Goal: Task Accomplishment & Management: Manage account settings

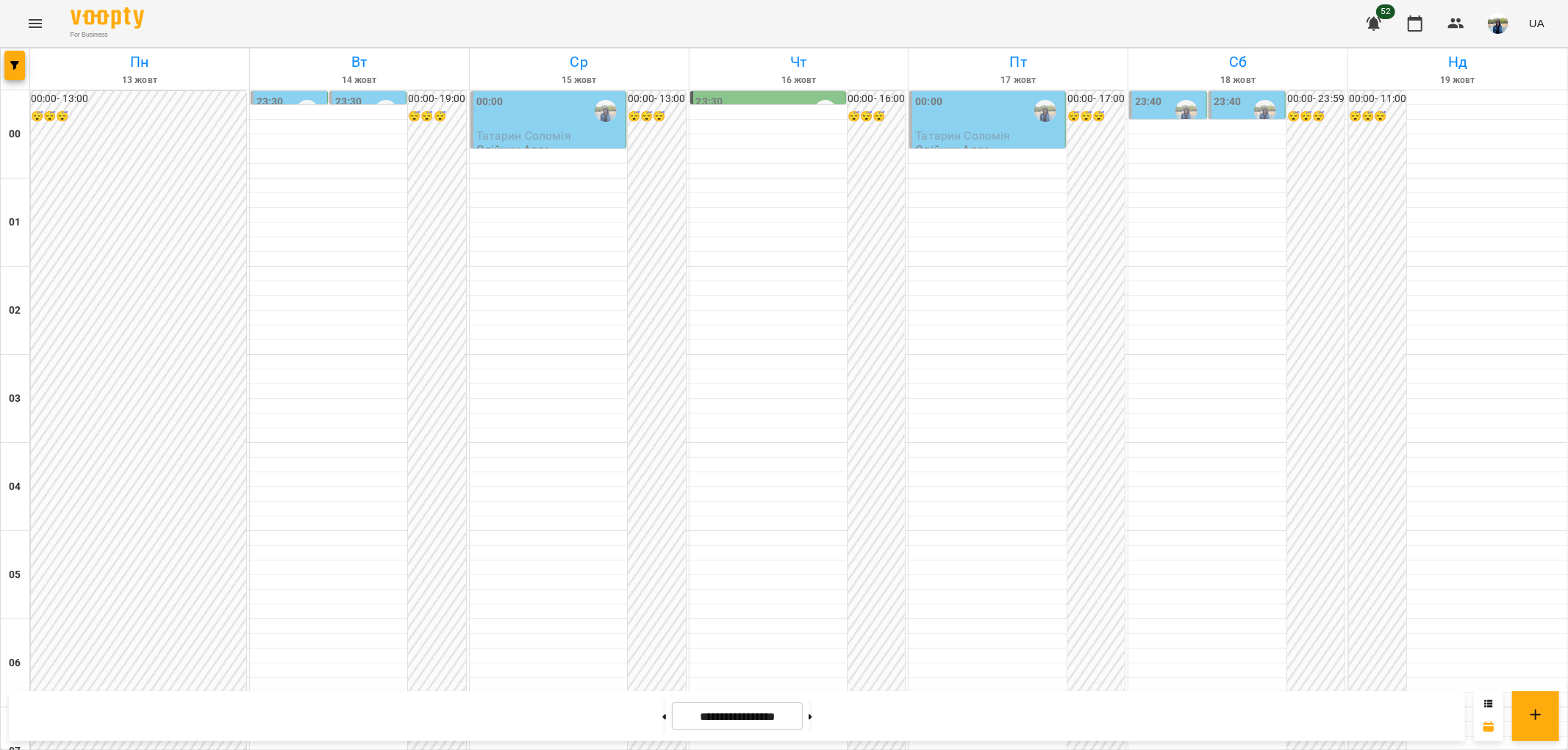
scroll to position [1388, 0]
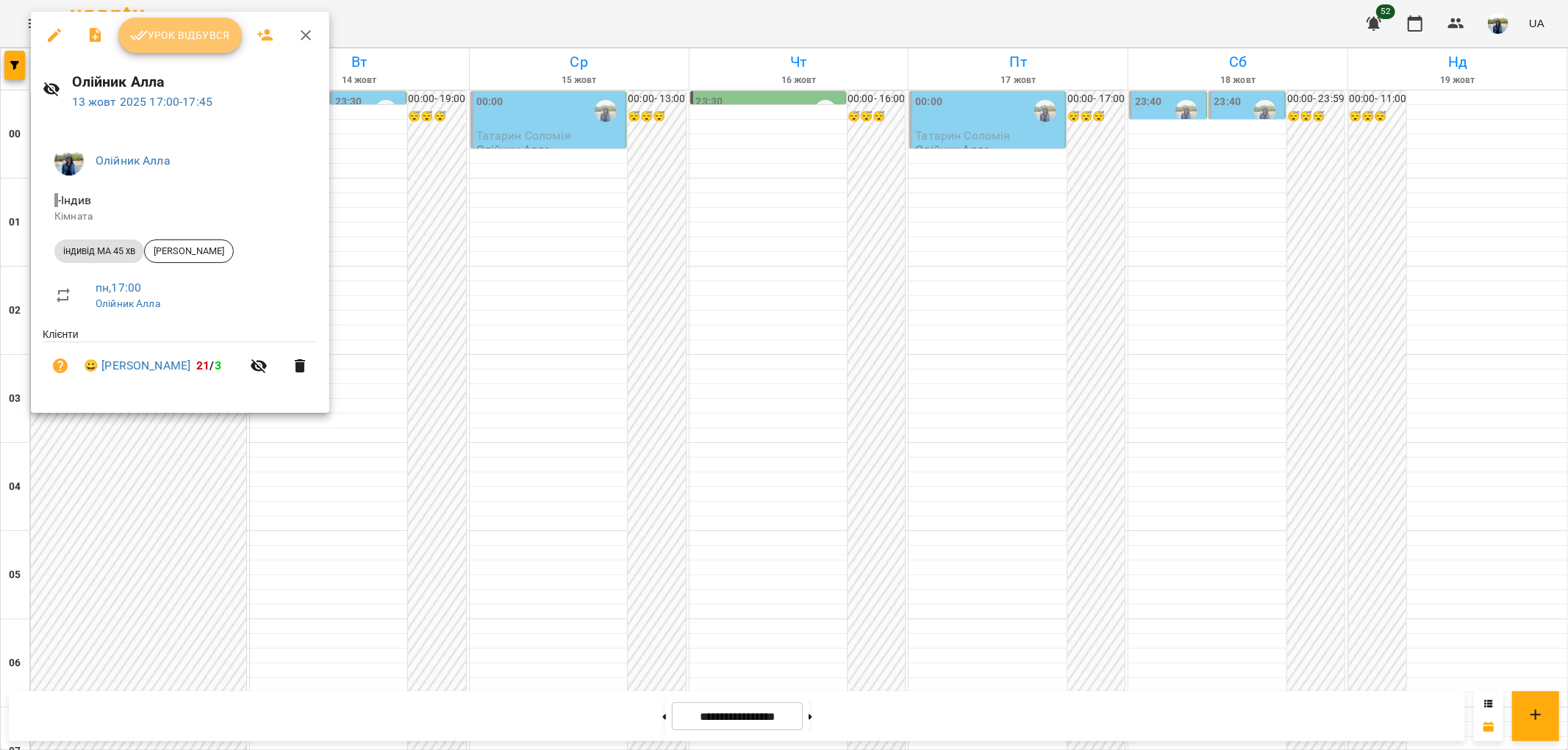
click at [184, 35] on span "Урок відбувся" at bounding box center [180, 35] width 100 height 17
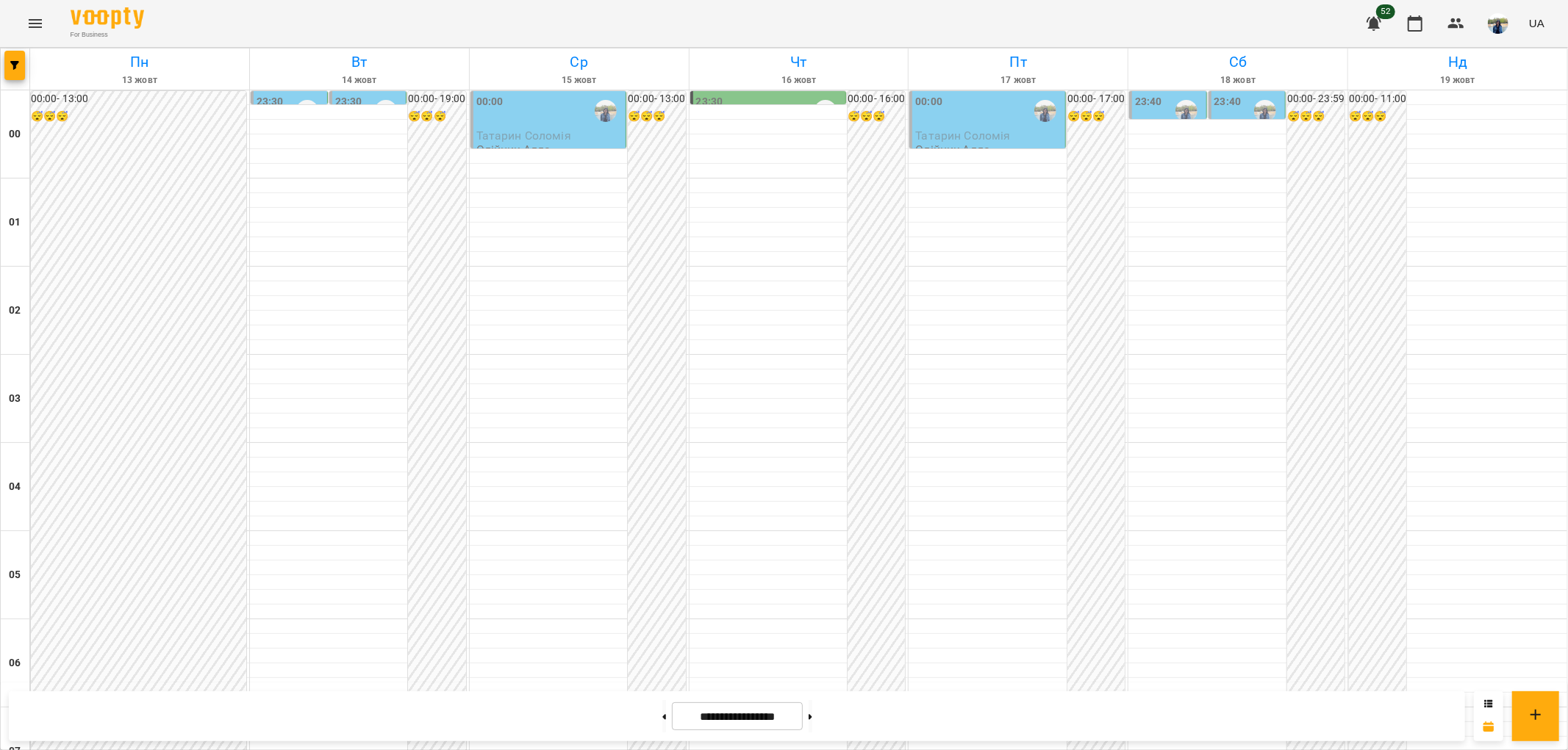
scroll to position [1523, 0]
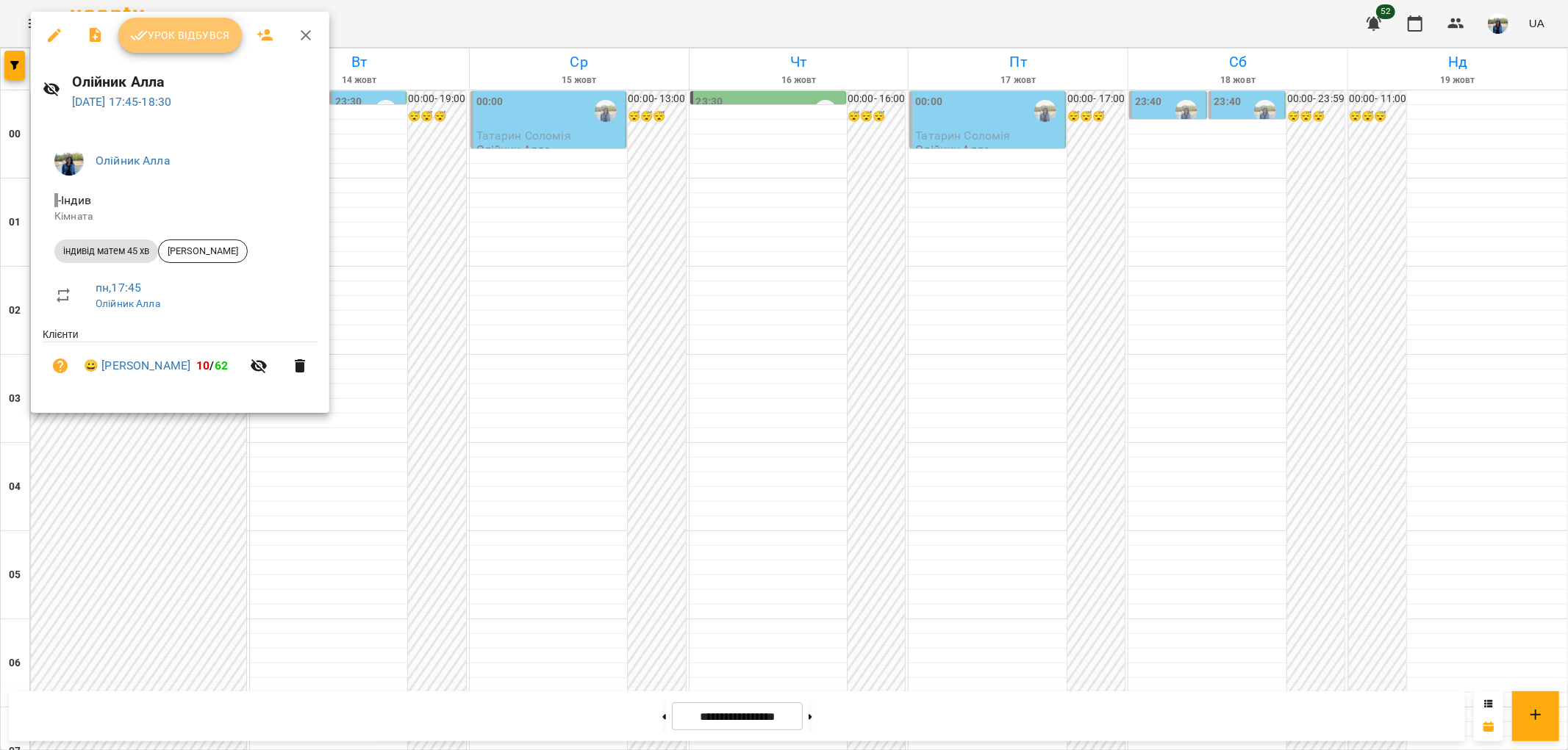
click at [178, 33] on span "Урок відбувся" at bounding box center [180, 35] width 100 height 17
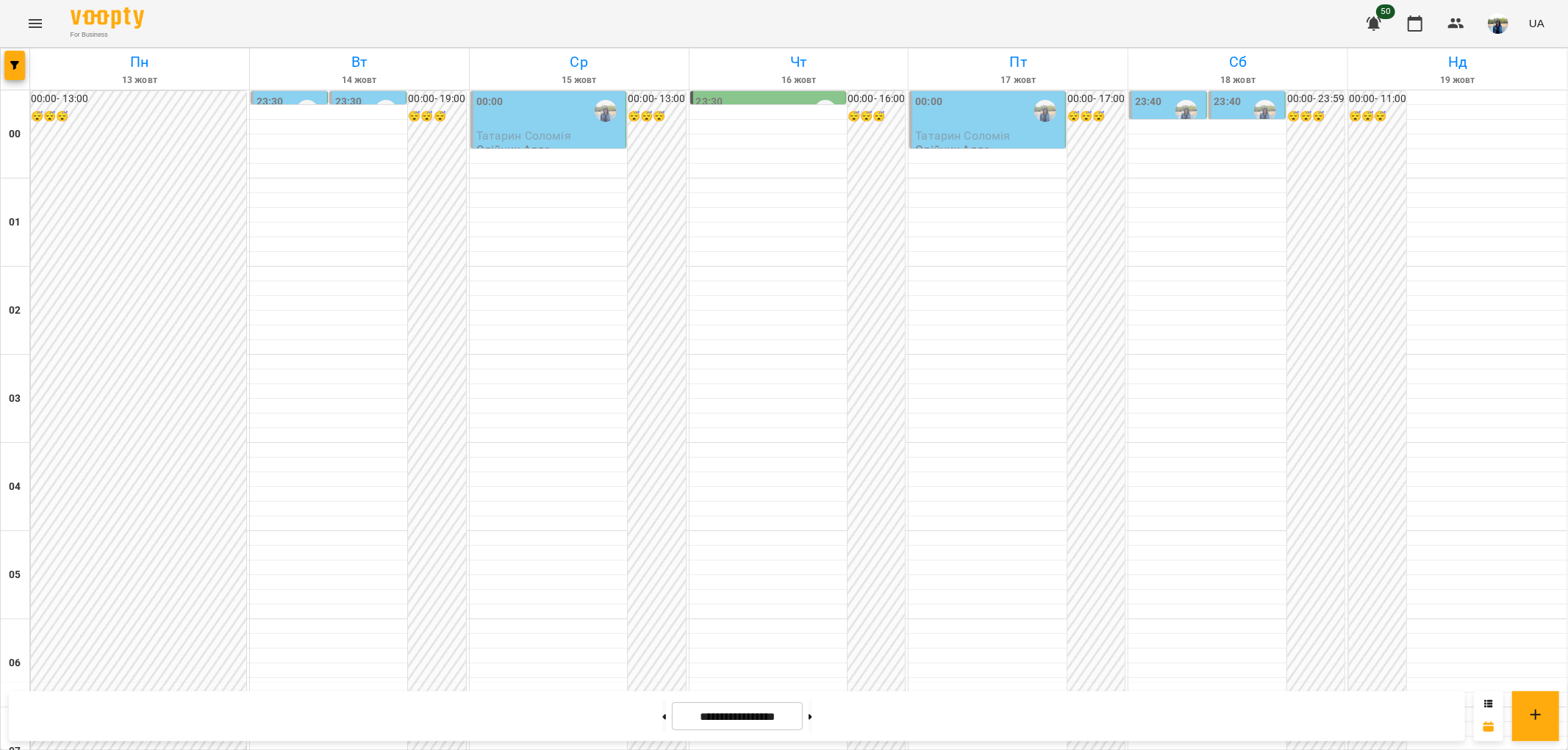
scroll to position [1523, 0]
